Goal: Information Seeking & Learning: Learn about a topic

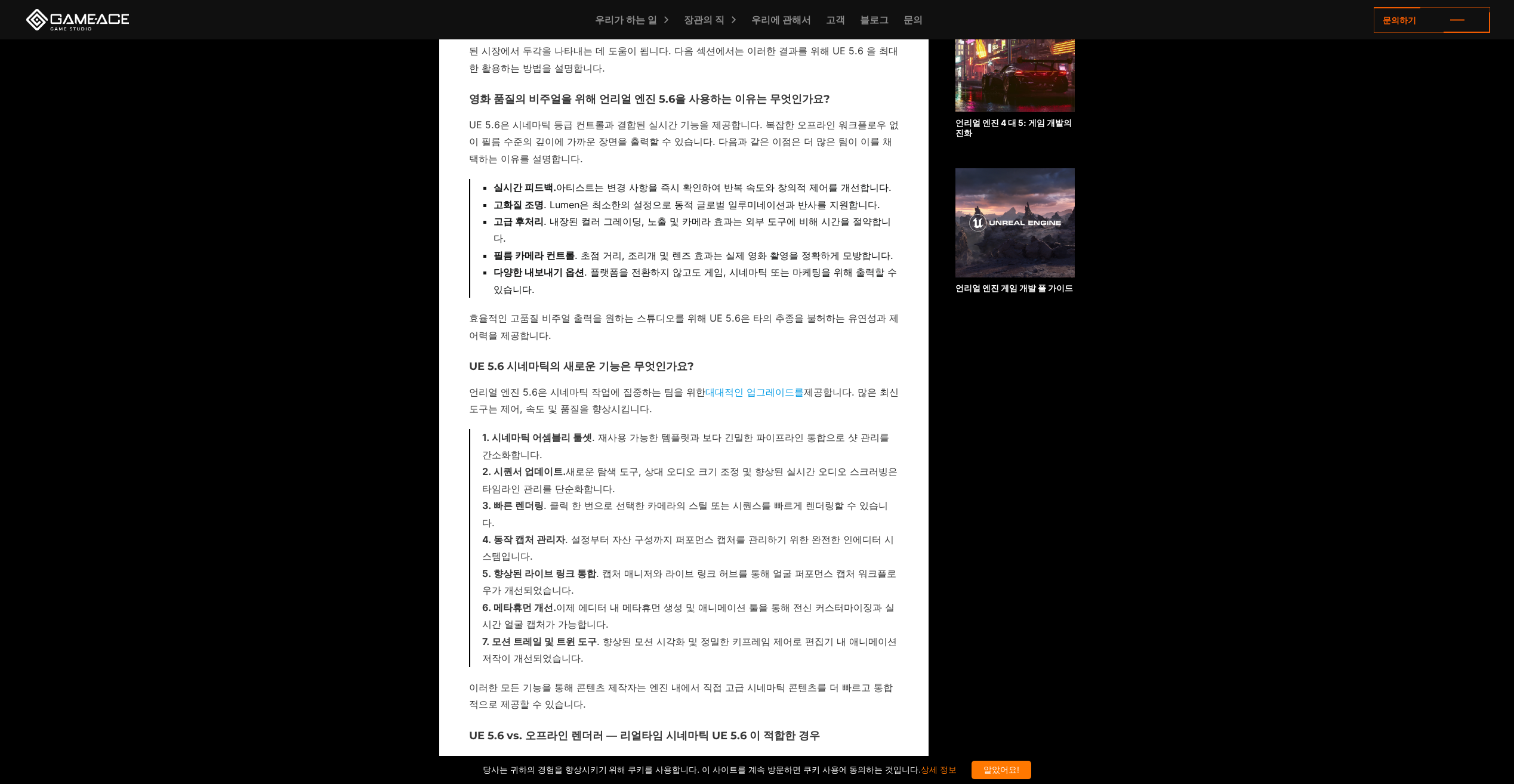
scroll to position [1074, 0]
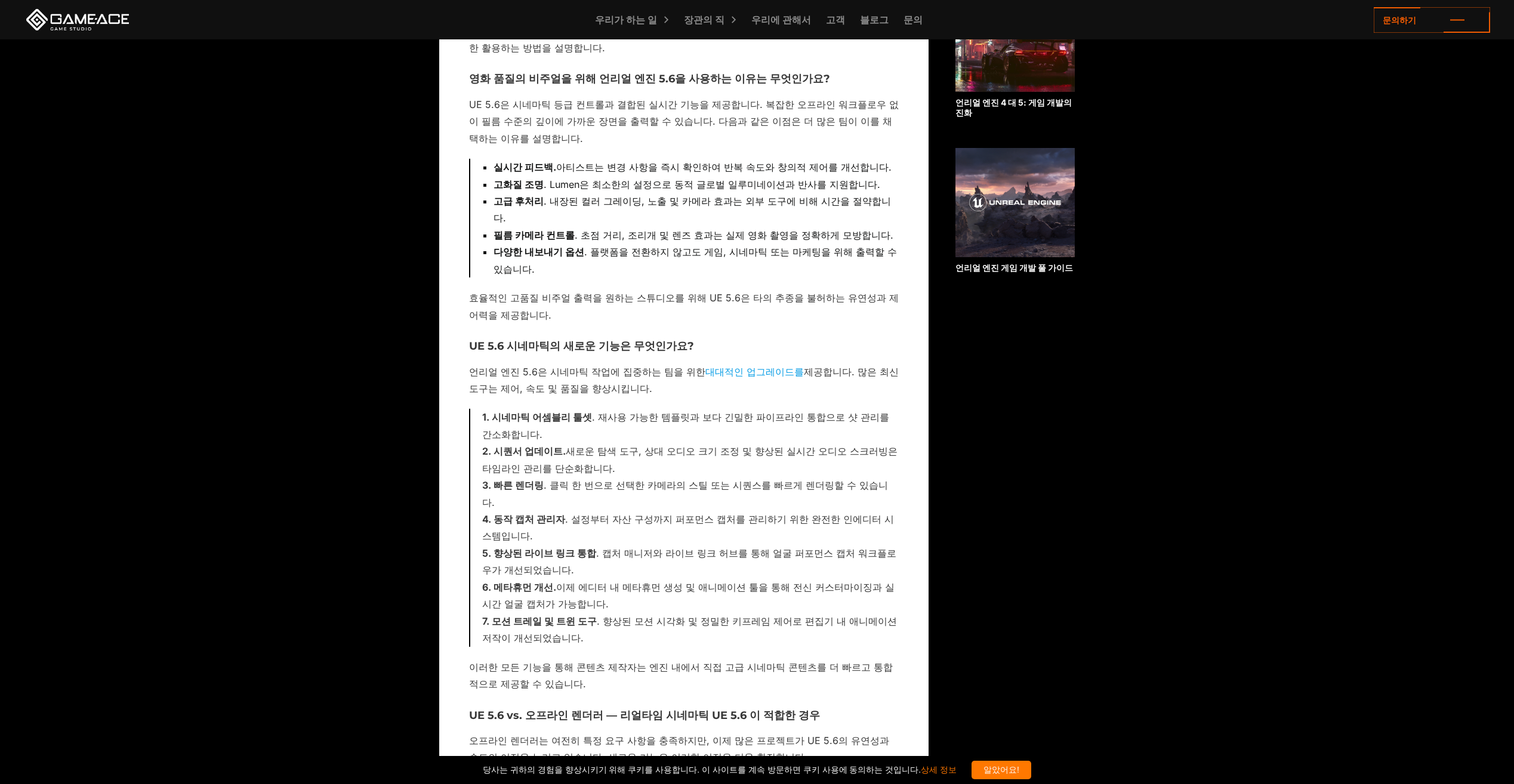
drag, startPoint x: 493, startPoint y: 399, endPoint x: 585, endPoint y: 424, distance: 95.3
click at [585, 424] on li "시네마틱 어셈블리 툴셋 . 재사용 가능한 템플릿과 보다 긴밀한 파이프라인 통합으로 샷 관리를 간소화합니다." at bounding box center [690, 425] width 416 height 34
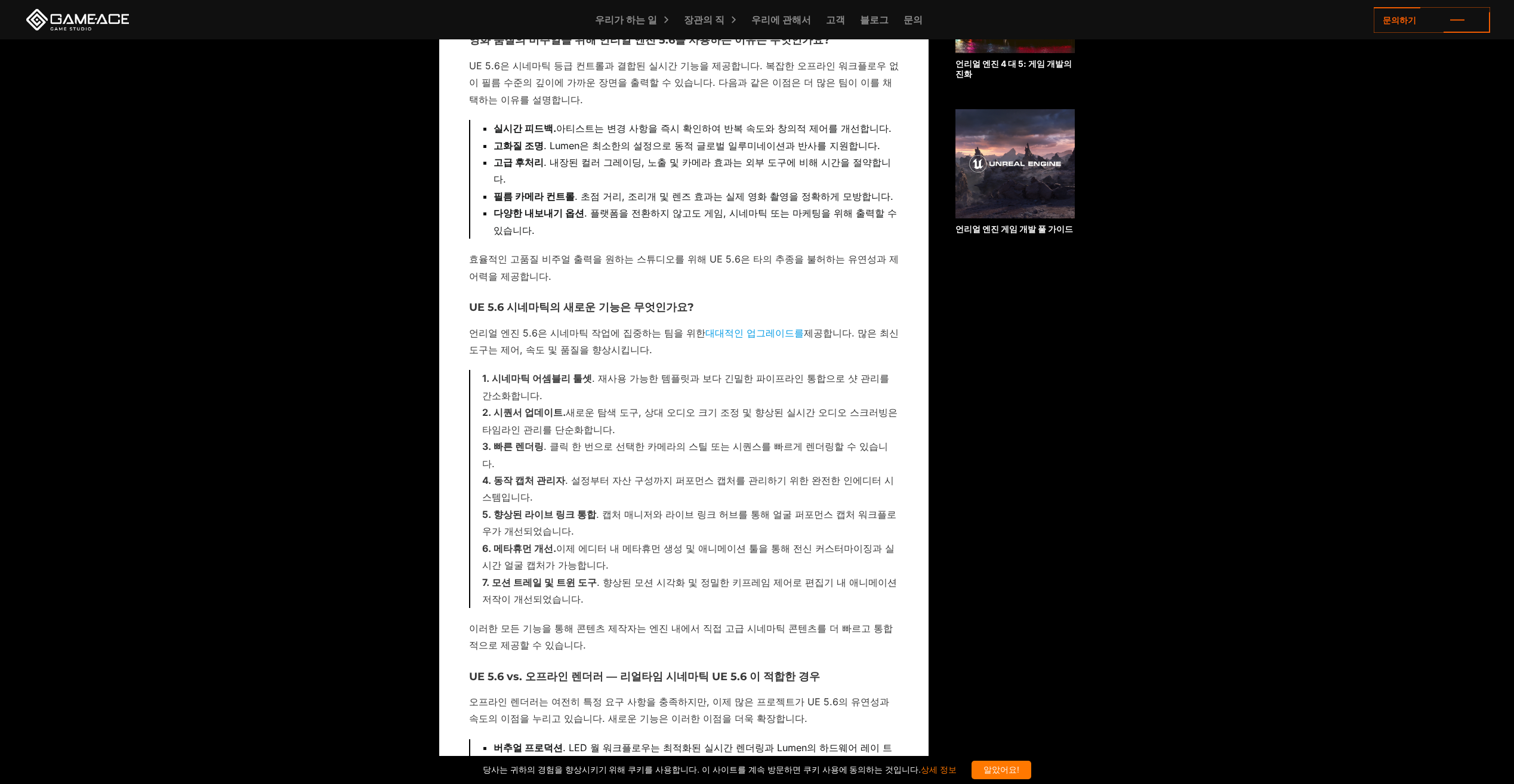
scroll to position [1133, 0]
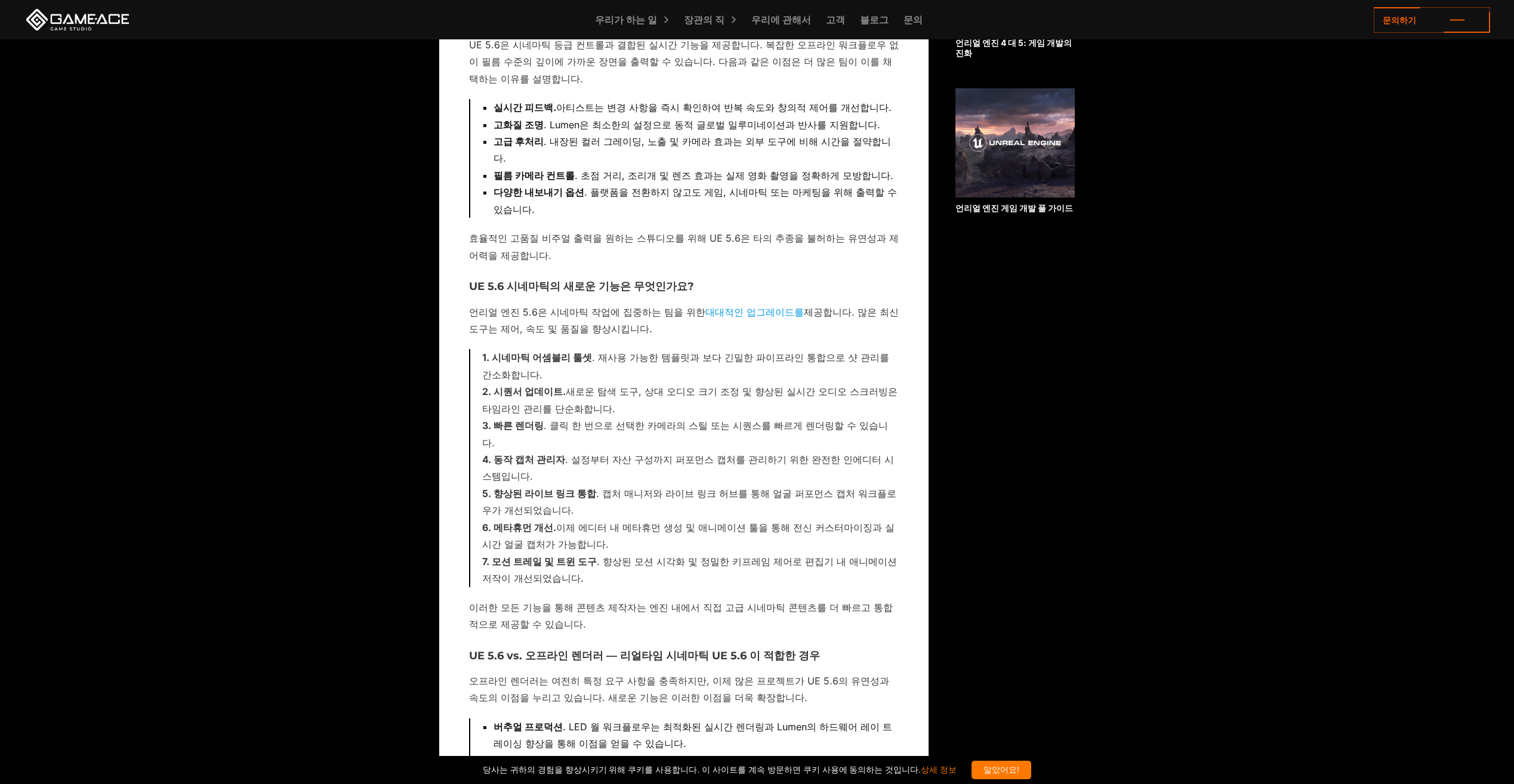
drag, startPoint x: 777, startPoint y: 342, endPoint x: 909, endPoint y: 386, distance: 139.1
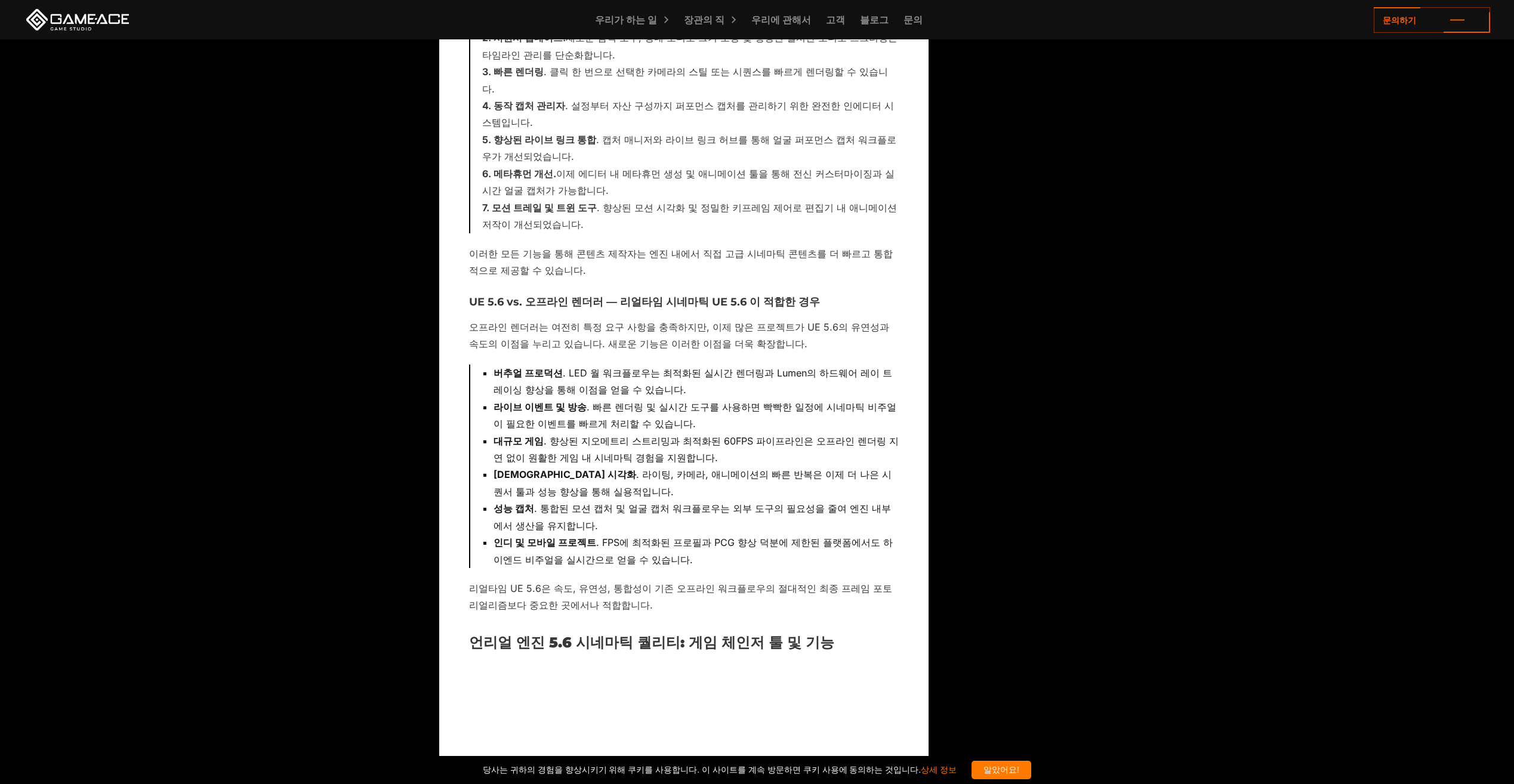
scroll to position [1491, 0]
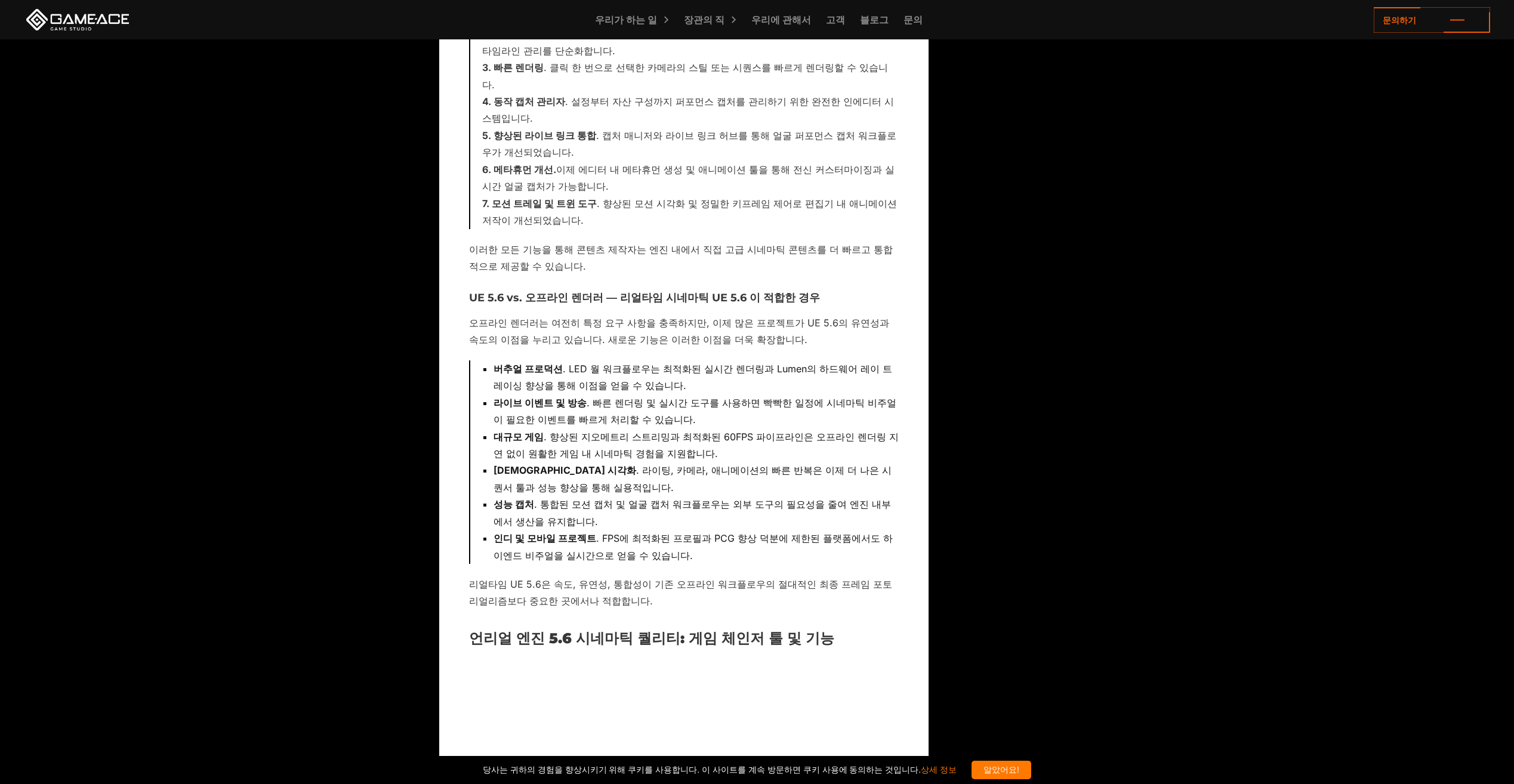
drag, startPoint x: 337, startPoint y: 584, endPoint x: 295, endPoint y: 599, distance: 44.6
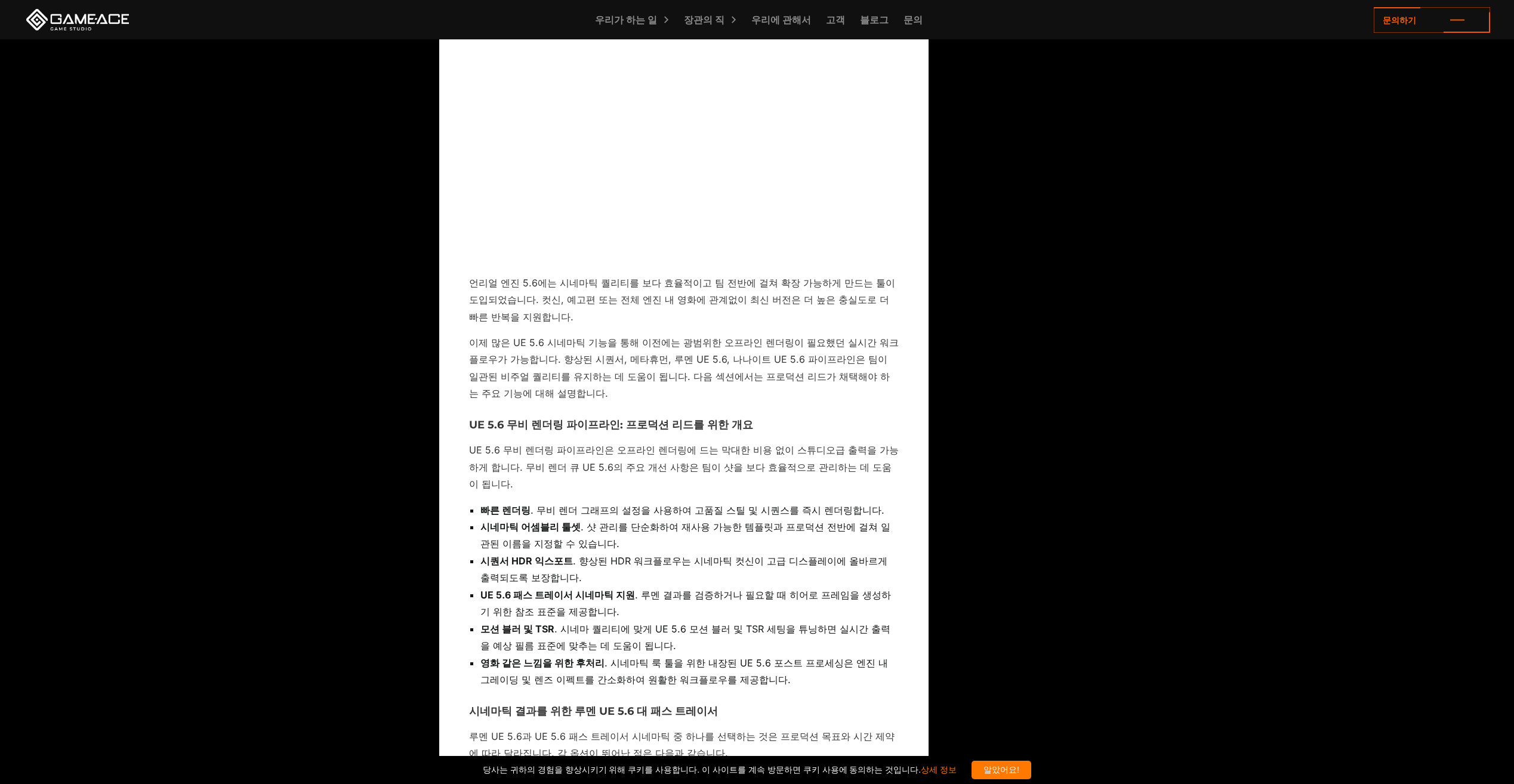
scroll to position [2267, 0]
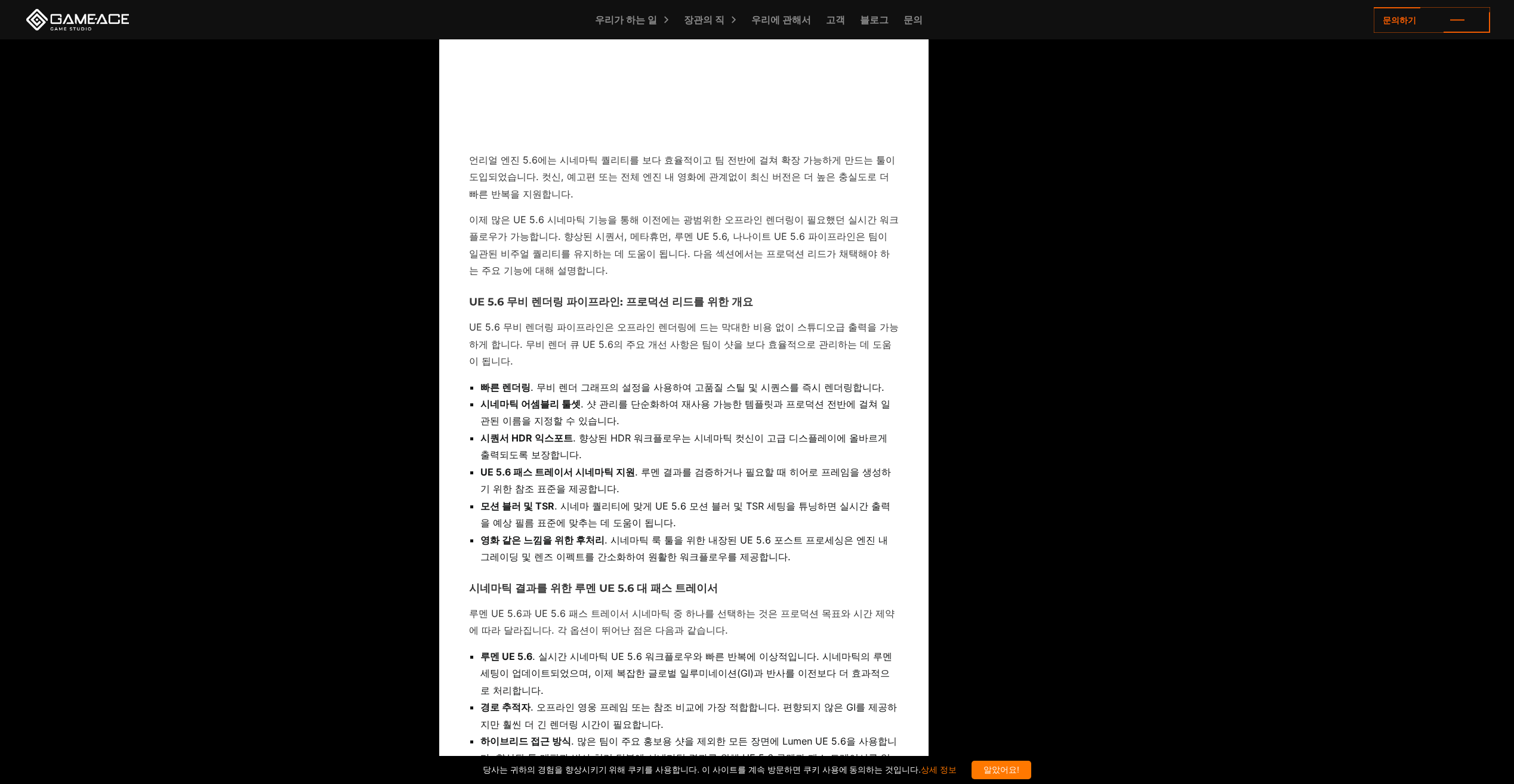
drag, startPoint x: 320, startPoint y: 712, endPoint x: 1034, endPoint y: 485, distance: 749.2
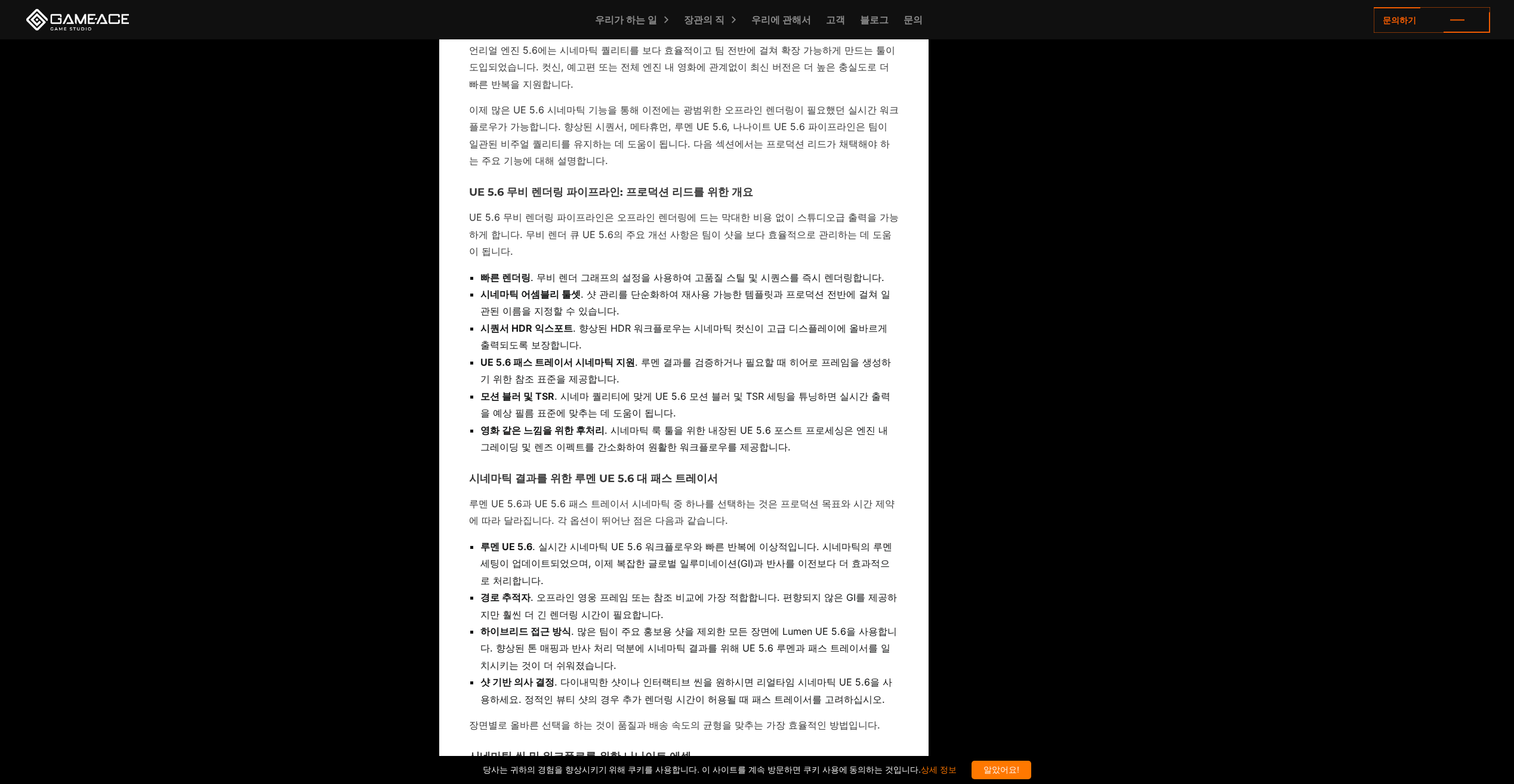
scroll to position [2386, 0]
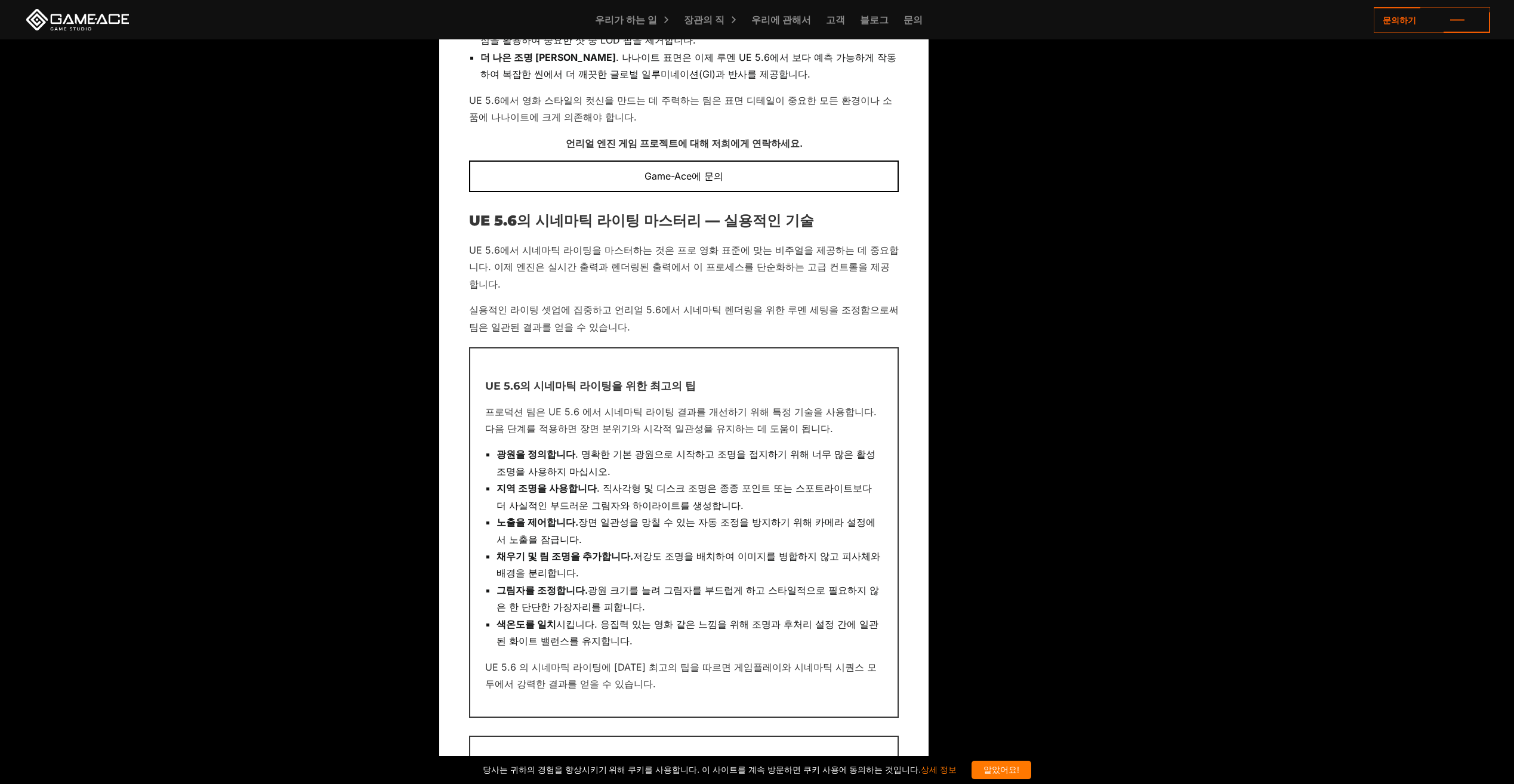
scroll to position [3340, 0]
